Goal: Task Accomplishment & Management: Use online tool/utility

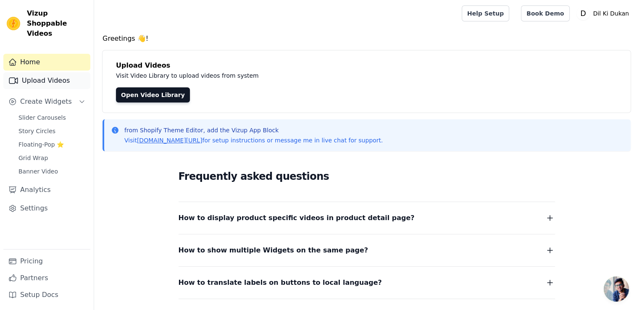
click at [52, 72] on link "Upload Videos" at bounding box center [46, 80] width 87 height 17
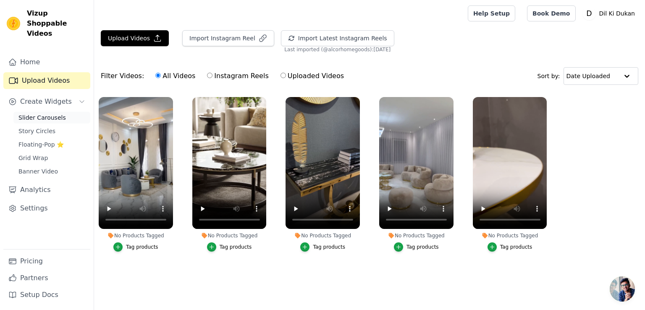
click at [44, 113] on span "Slider Carousels" at bounding box center [41, 117] width 47 height 8
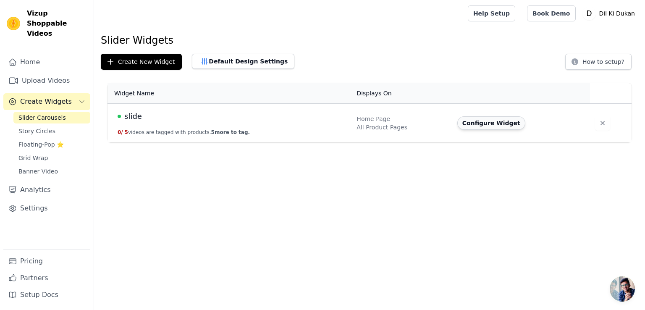
click at [493, 127] on button "Configure Widget" at bounding box center [491, 122] width 68 height 13
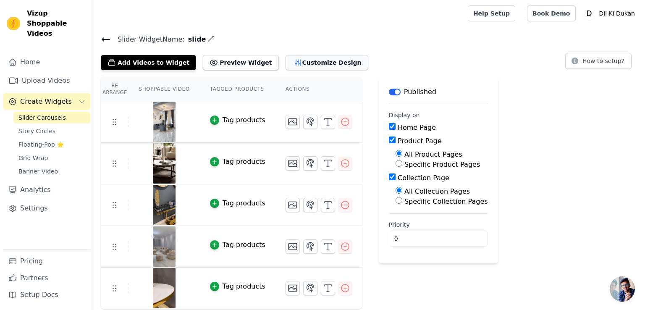
click at [294, 64] on button "Customize Design" at bounding box center [327, 62] width 83 height 15
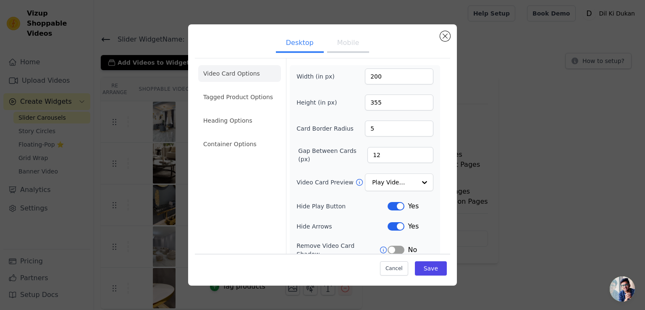
scroll to position [63, 0]
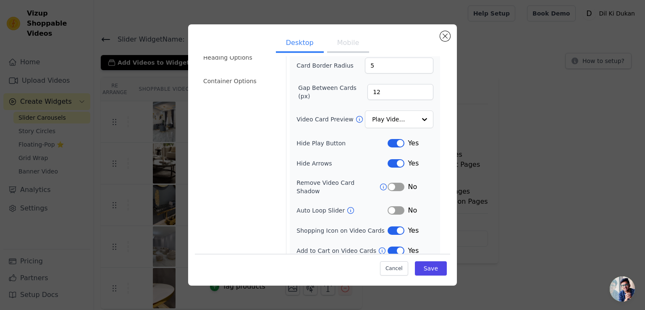
click at [388, 226] on button "Label" at bounding box center [396, 230] width 17 height 8
click at [388, 246] on button "Label" at bounding box center [396, 250] width 17 height 8
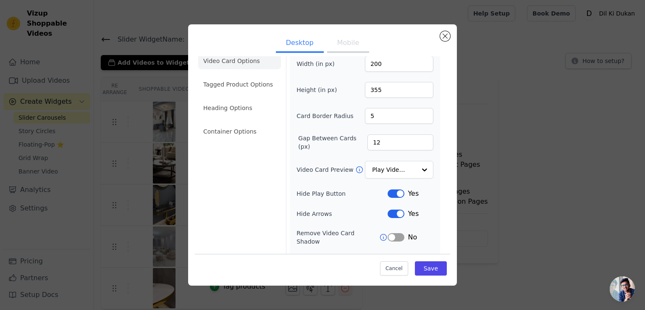
scroll to position [0, 0]
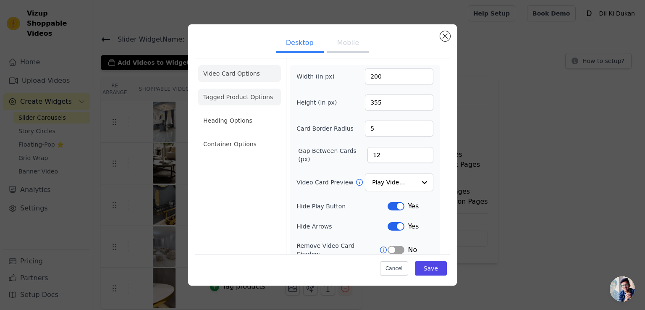
click at [212, 98] on li "Tagged Product Options" at bounding box center [239, 97] width 83 height 17
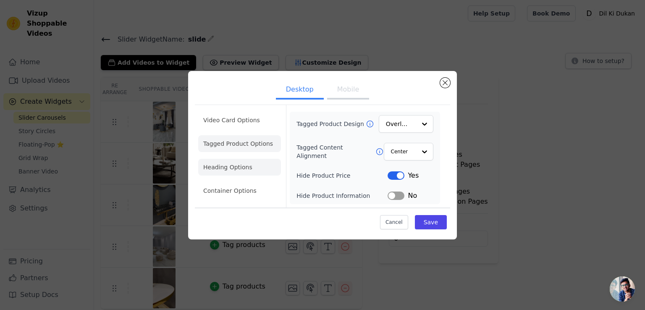
click at [227, 166] on li "Heading Options" at bounding box center [239, 167] width 83 height 17
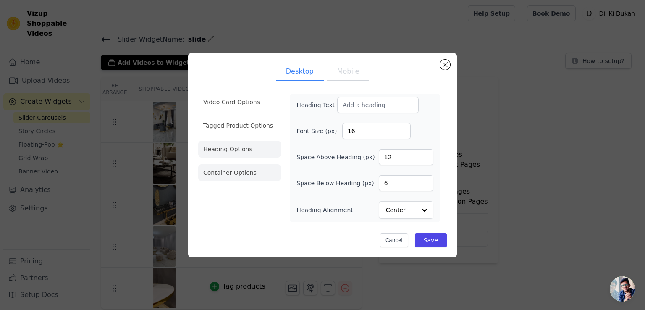
click at [237, 176] on li "Container Options" at bounding box center [239, 172] width 83 height 17
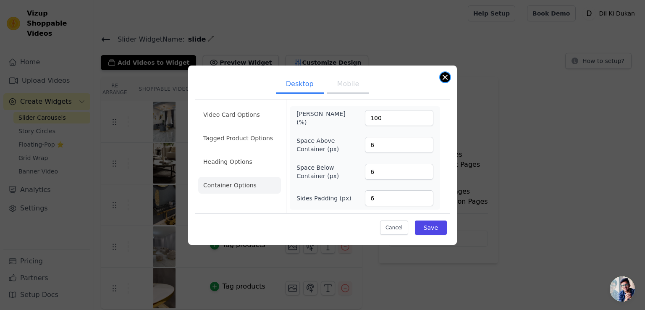
click at [445, 78] on button "Close modal" at bounding box center [445, 77] width 10 height 10
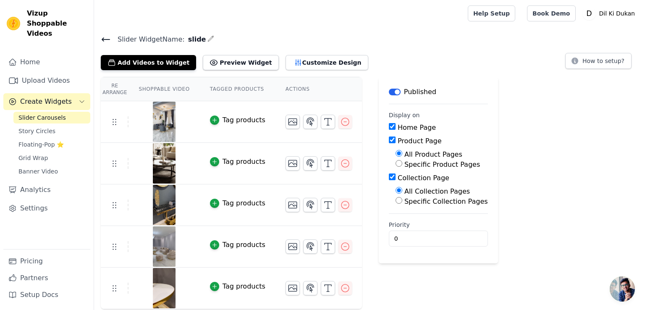
click at [37, 100] on div "Home Upload Videos Create Widgets Slider Carousels Story Circles Floating-Pop ⭐…" at bounding box center [46, 151] width 87 height 195
click at [60, 72] on link "Upload Videos" at bounding box center [46, 80] width 87 height 17
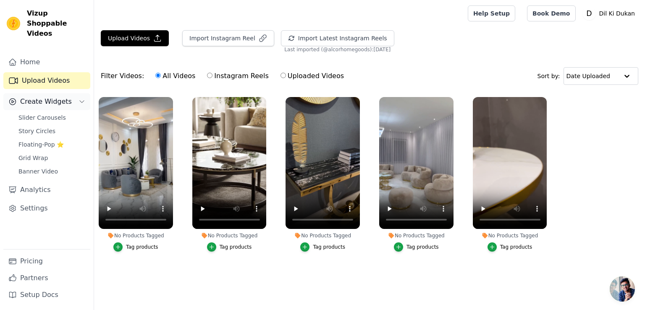
click at [81, 98] on icon "Sidebar" at bounding box center [82, 101] width 7 height 7
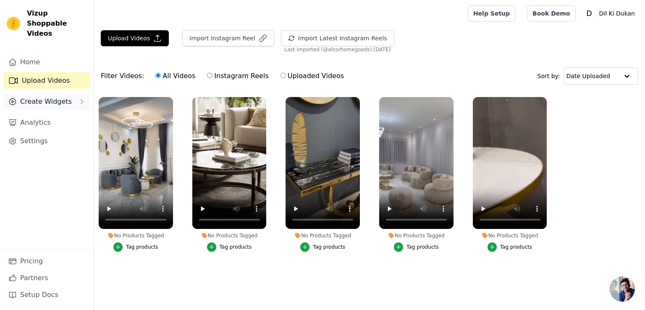
click at [81, 98] on icon "Sidebar" at bounding box center [82, 101] width 7 height 7
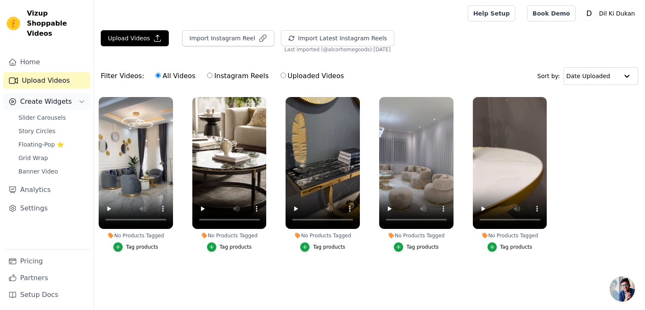
click at [81, 98] on icon "Sidebar" at bounding box center [82, 101] width 7 height 7
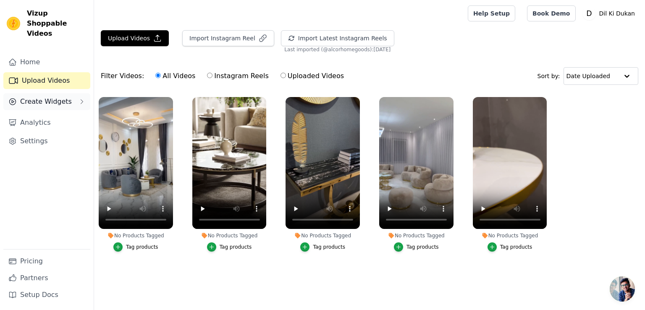
click at [81, 98] on icon "Sidebar" at bounding box center [82, 101] width 7 height 7
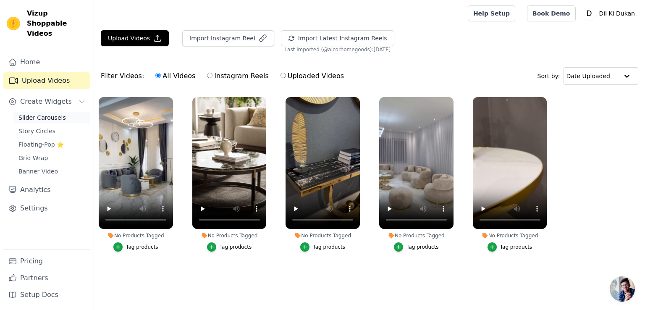
click at [49, 113] on span "Slider Carousels" at bounding box center [41, 117] width 47 height 8
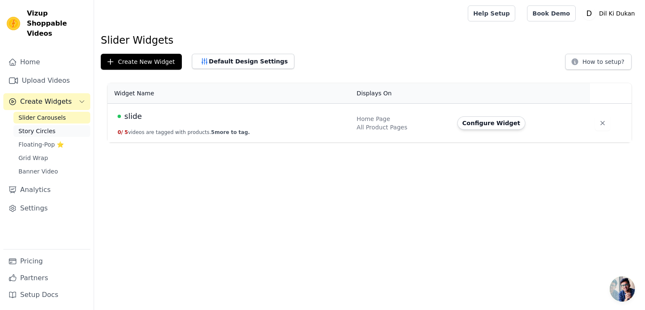
click at [37, 127] on span "Story Circles" at bounding box center [36, 131] width 37 height 8
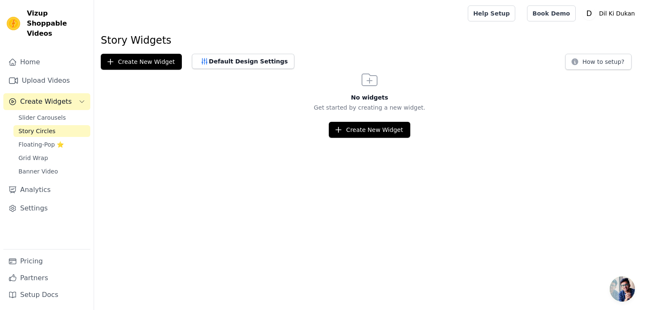
click at [58, 97] on span "Create Widgets" at bounding box center [46, 102] width 52 height 10
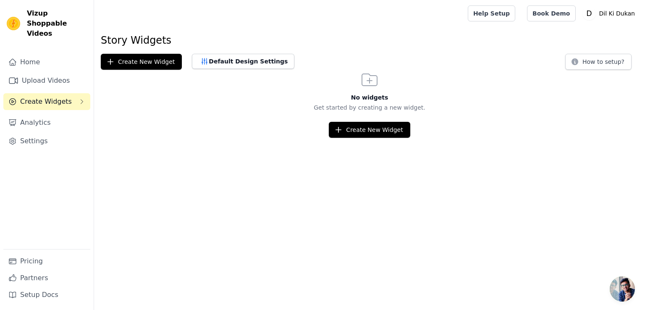
click at [61, 97] on span "Create Widgets" at bounding box center [46, 102] width 52 height 10
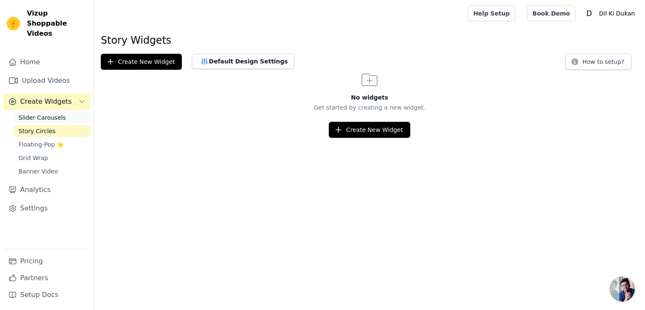
click at [56, 113] on span "Slider Carousels" at bounding box center [41, 117] width 47 height 8
